Goal: Unclear

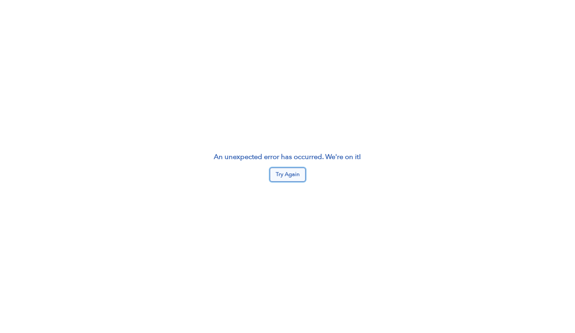
click at [276, 176] on button "Try Again" at bounding box center [288, 175] width 36 height 14
